Goal: Information Seeking & Learning: Learn about a topic

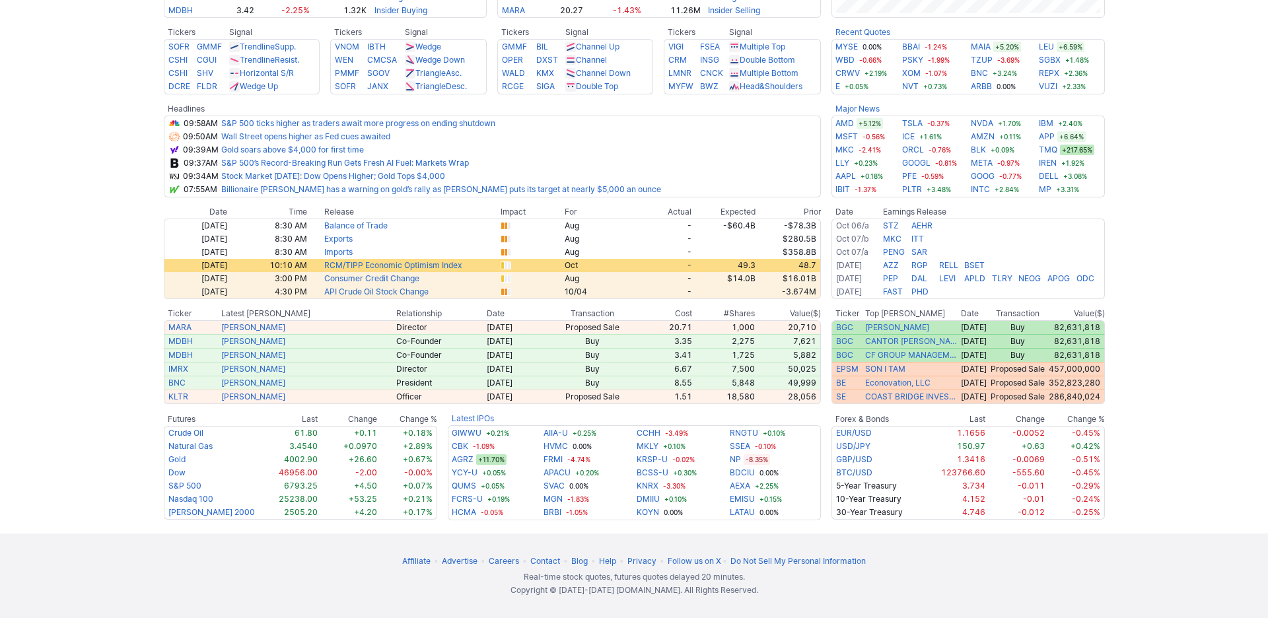
scroll to position [654, 0]
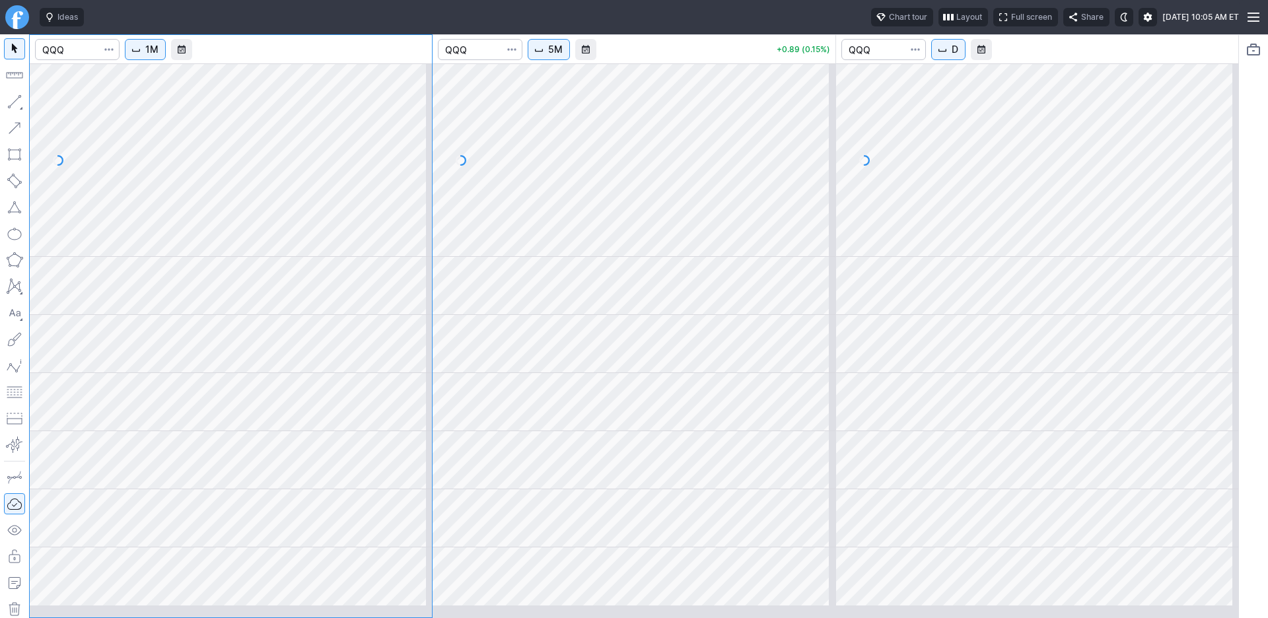
drag, startPoint x: 363, startPoint y: 230, endPoint x: 274, endPoint y: 229, distance: 88.5
click at [274, 229] on div at bounding box center [231, 326] width 402 height 583
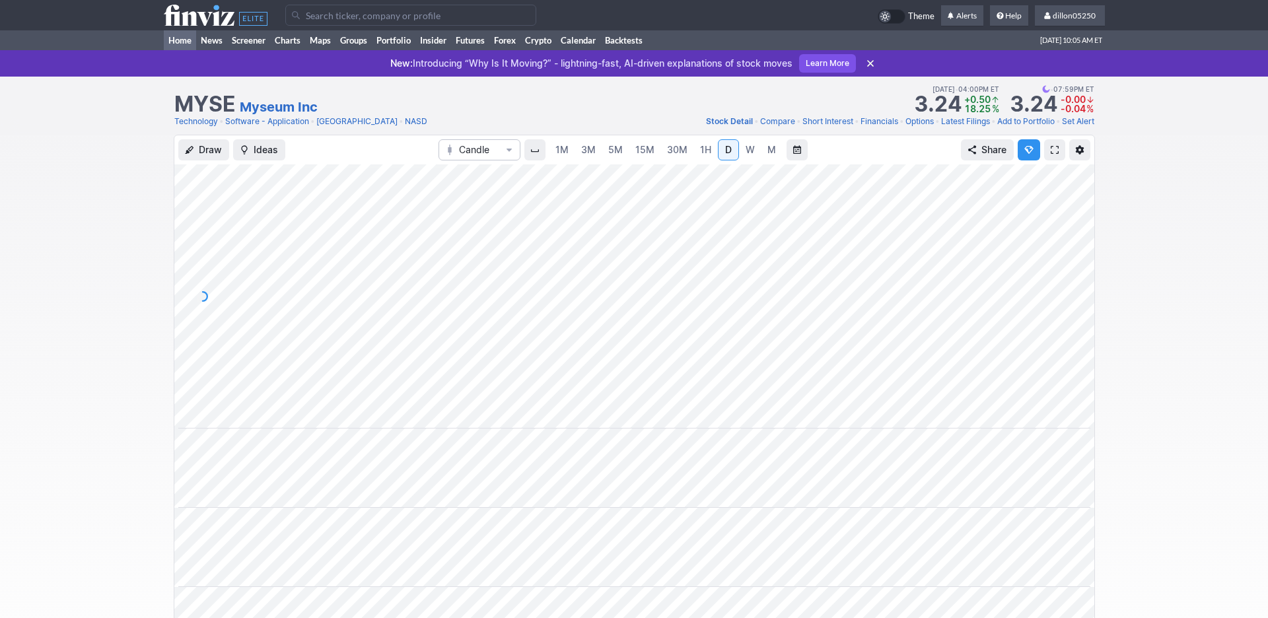
click at [183, 50] on link "Home" at bounding box center [180, 40] width 32 height 20
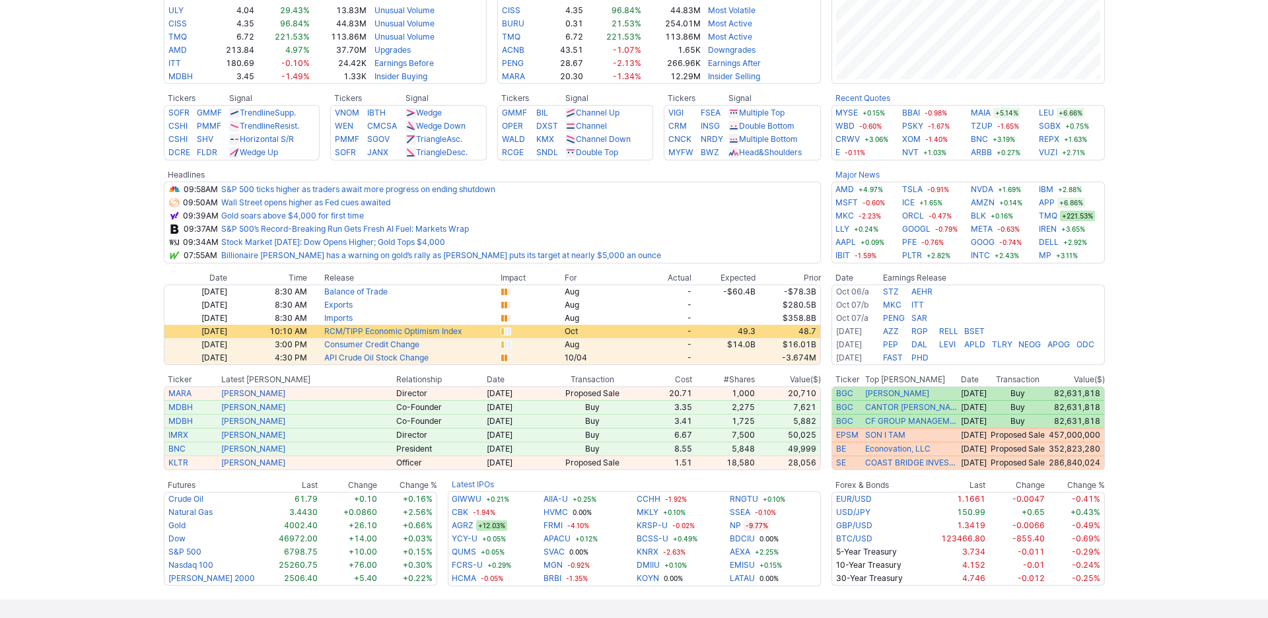
scroll to position [505, 0]
